Goal: Information Seeking & Learning: Learn about a topic

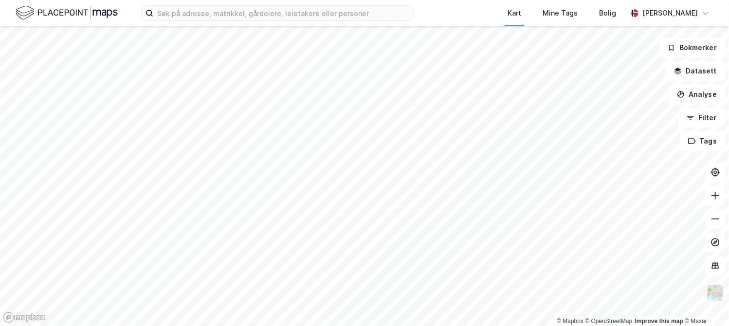
click at [372, 326] on html "Kart Mine Tags Bolig [PERSON_NAME] © Mapbox © OpenStreetMap Improve this map © …" at bounding box center [364, 163] width 729 height 326
click at [386, 326] on html "Kart Mine Tags Bolig [PERSON_NAME] © Mapbox © OpenStreetMap Improve this map © …" at bounding box center [364, 163] width 729 height 326
click at [373, 326] on html "Kart Mine Tags Bolig [PERSON_NAME] © Mapbox © OpenStreetMap Improve this map © …" at bounding box center [364, 163] width 729 height 326
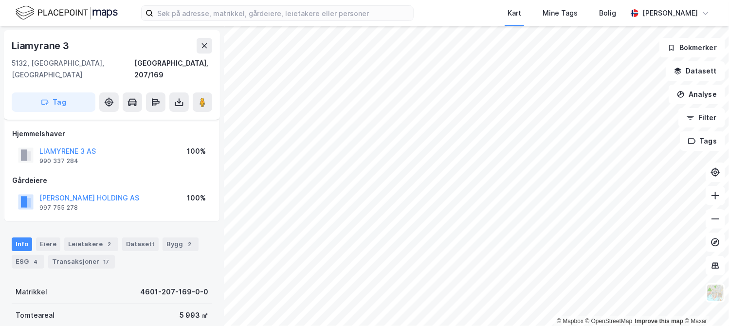
scroll to position [49, 0]
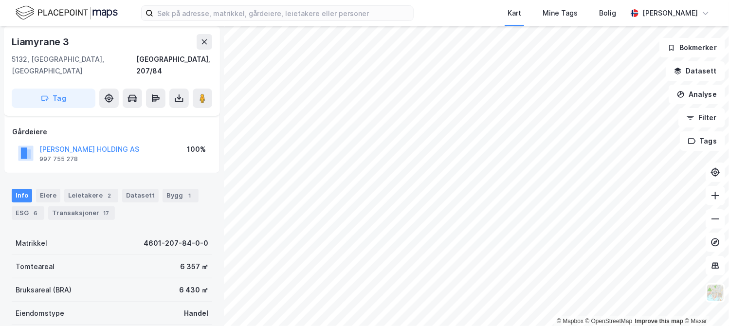
scroll to position [49, 0]
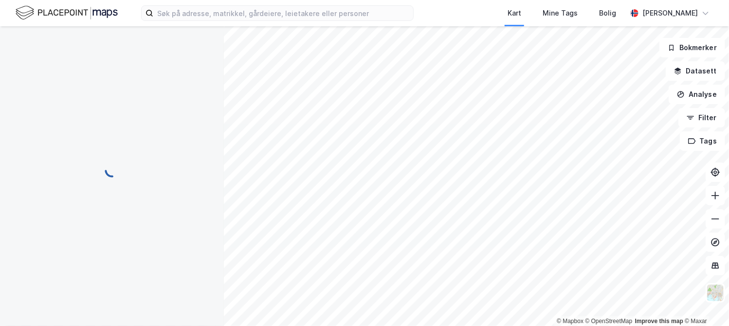
scroll to position [49, 0]
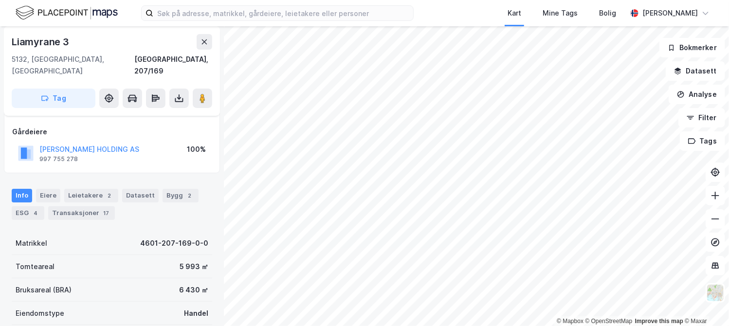
scroll to position [49, 0]
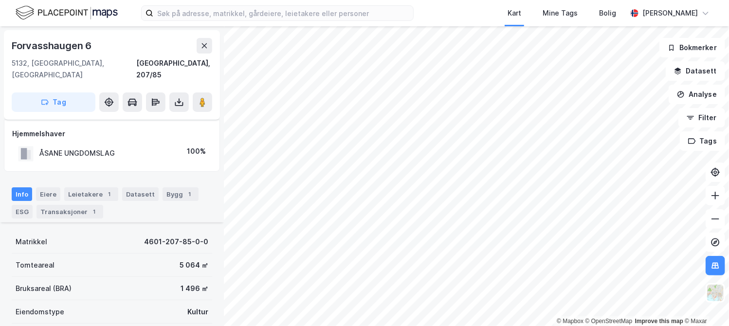
scroll to position [153, 0]
